Goal: Complete application form

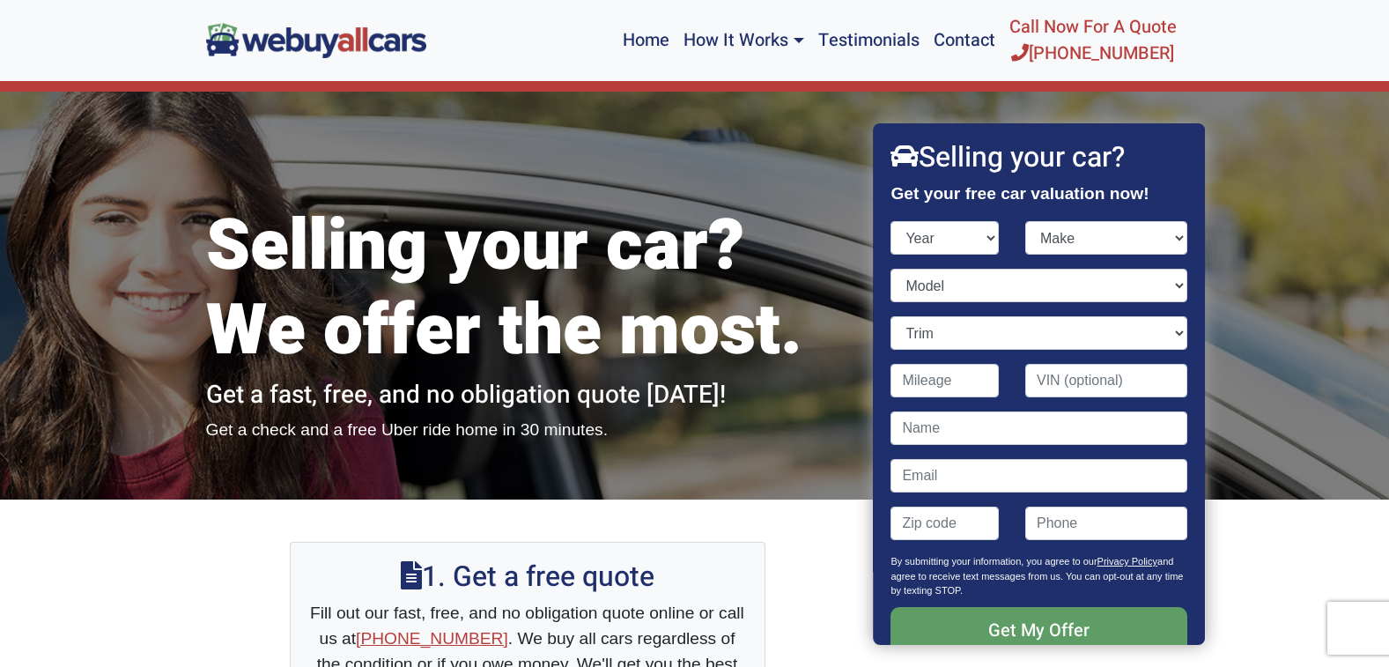
select select "2013"
click at [1181, 236] on select "Make Acura Aston [PERSON_NAME] Audi Bentley BMW Buick Cadillac Chevrolet Chrysl…" at bounding box center [1106, 237] width 162 height 33
select select "Toyota"
click at [1179, 284] on select "Model 4Runner Avalon Avalon Hybrid Camry Camry Hybrid Corolla FJ Cruiser Highla…" at bounding box center [1040, 285] width 296 height 33
select select "Highlander"
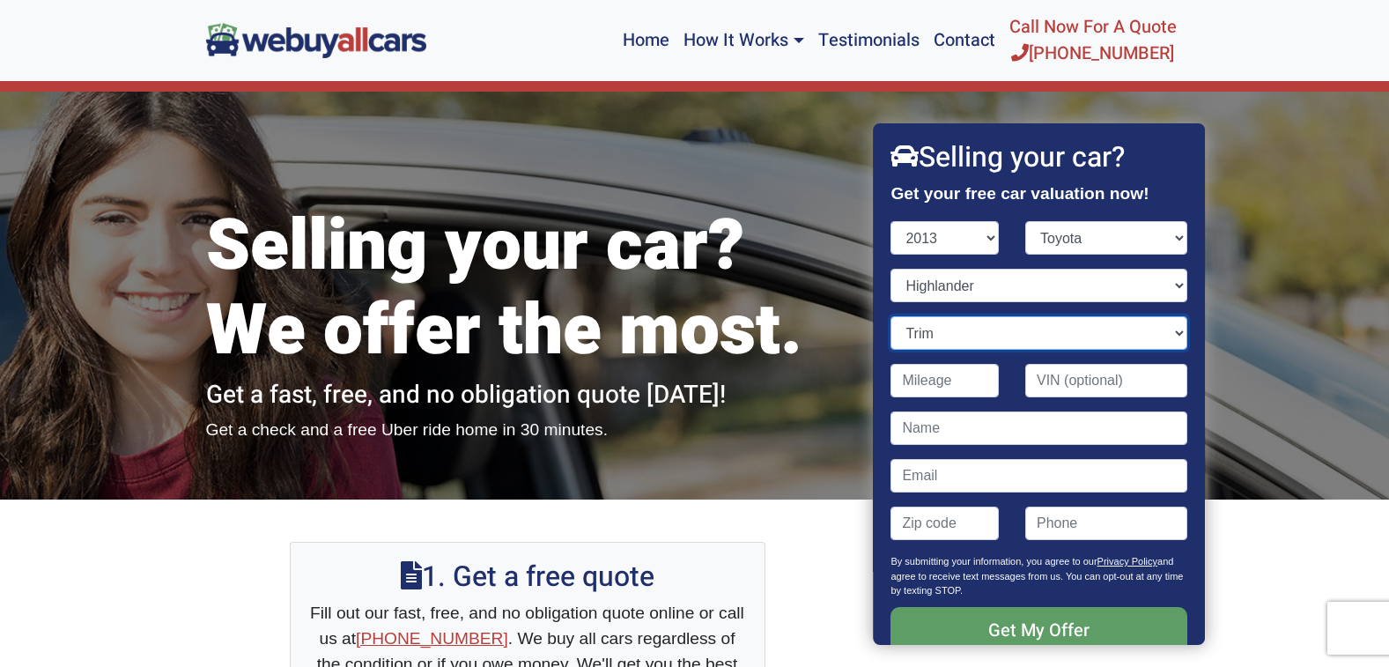
click at [1177, 330] on select "Trim 4dr SUV (2.7L 4cyl) 4dr SUV (3.5L 6cyl) 4dr SUV AWD (3.5L 6cyl) Limited 4d…" at bounding box center [1040, 332] width 296 height 33
select select "4dr SUV (3.5L 6cyl)"
click at [968, 381] on input "Contact form" at bounding box center [946, 380] width 108 height 33
type input "41,000"
click at [954, 433] on input "Contact form" at bounding box center [1040, 427] width 296 height 33
